Goal: Information Seeking & Learning: Learn about a topic

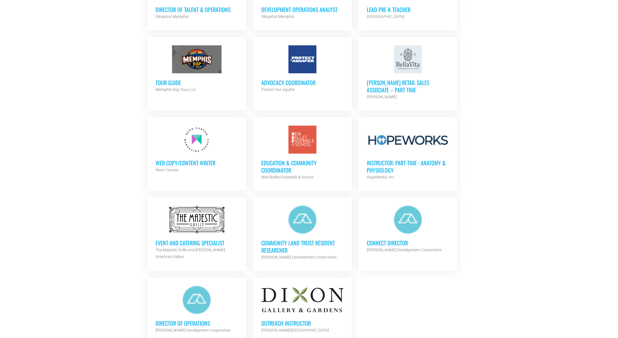
scroll to position [465, 0]
click at [174, 162] on h3 "Web Copy/Content Writer" at bounding box center [197, 162] width 82 height 7
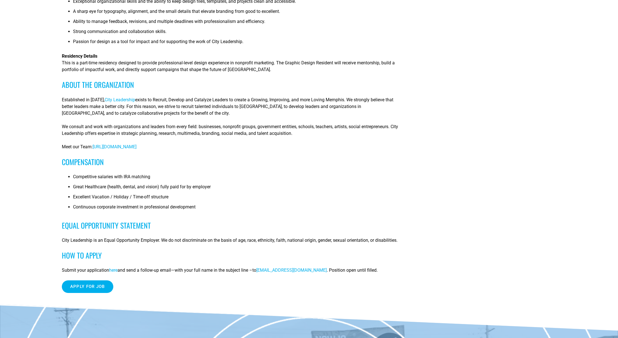
scroll to position [224, 0]
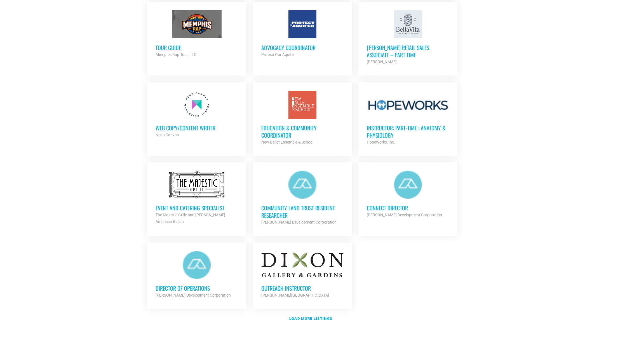
scroll to position [500, 0]
click at [190, 124] on h3 "Web Copy/Content Writer" at bounding box center [197, 127] width 82 height 7
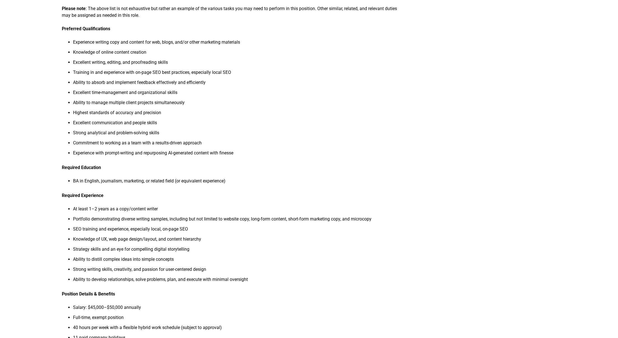
scroll to position [204, 0]
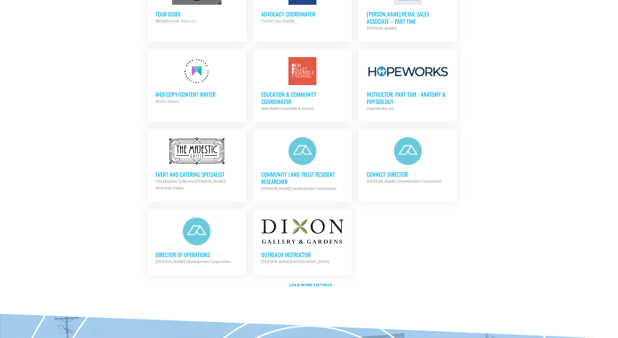
scroll to position [534, 0]
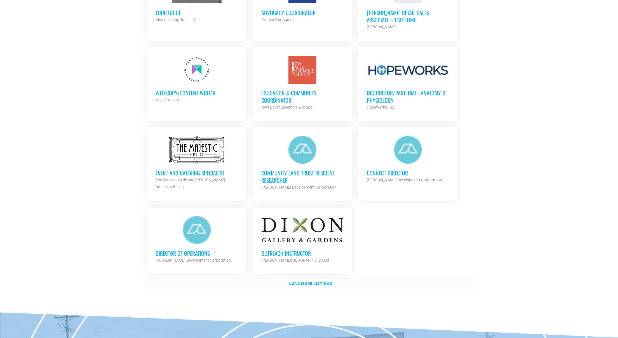
click at [308, 283] on strong "Load more listings" at bounding box center [310, 284] width 43 height 4
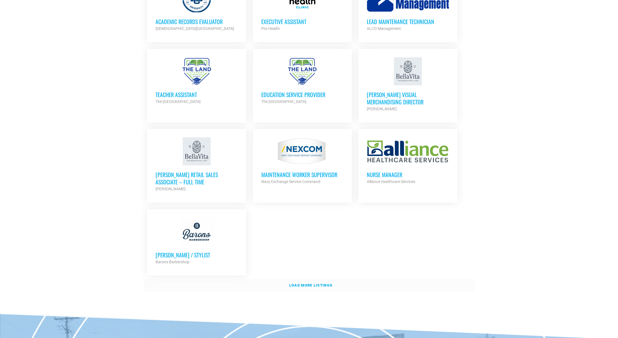
scroll to position [1101, 0]
click at [308, 283] on strong "Load more listings" at bounding box center [310, 285] width 43 height 4
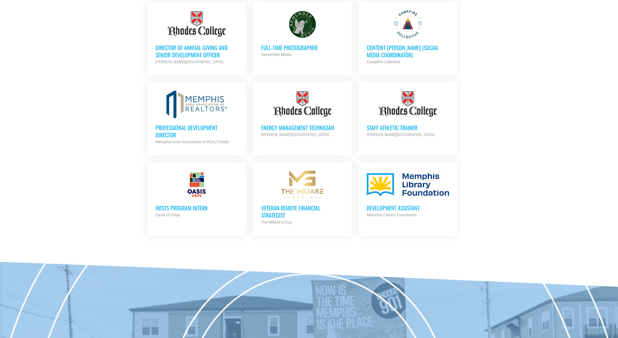
scroll to position [1550, 0]
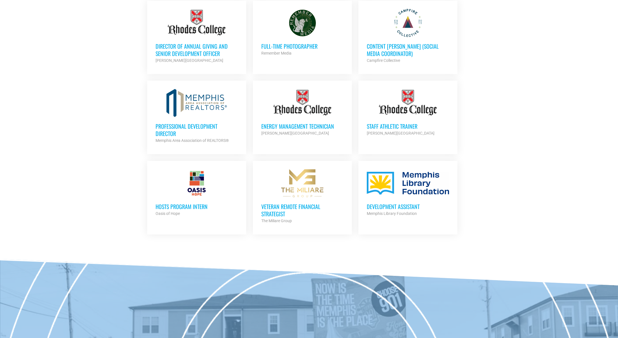
click at [405, 203] on h3 "Development Assistant" at bounding box center [408, 206] width 82 height 7
